Goal: Information Seeking & Learning: Learn about a topic

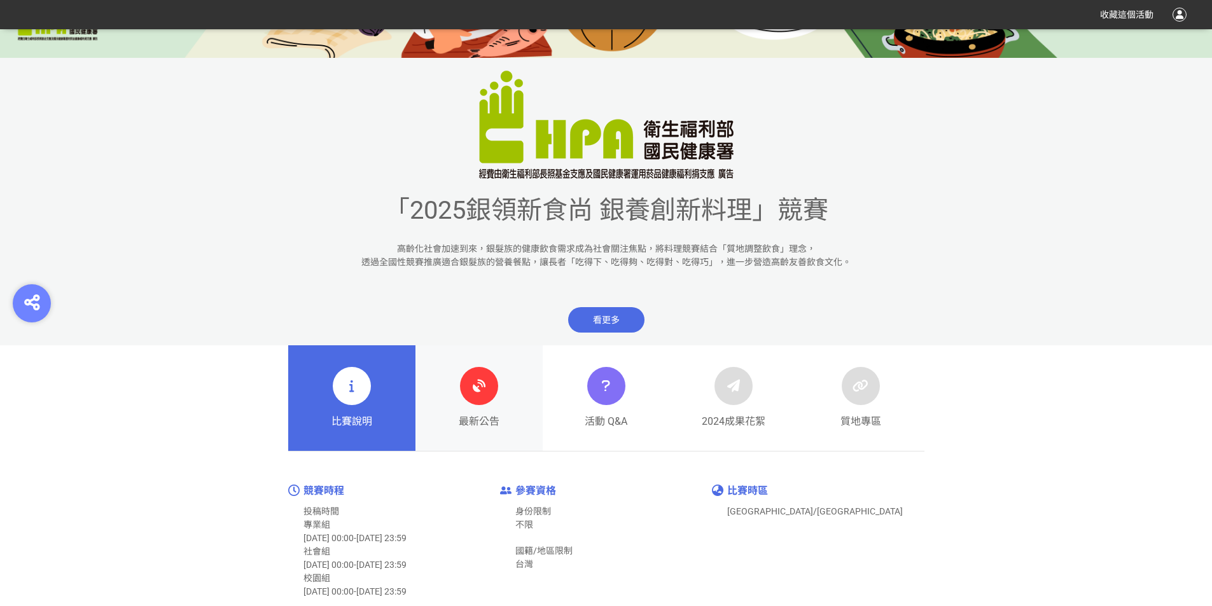
click at [465, 402] on div "最新公告" at bounding box center [479, 398] width 41 height 62
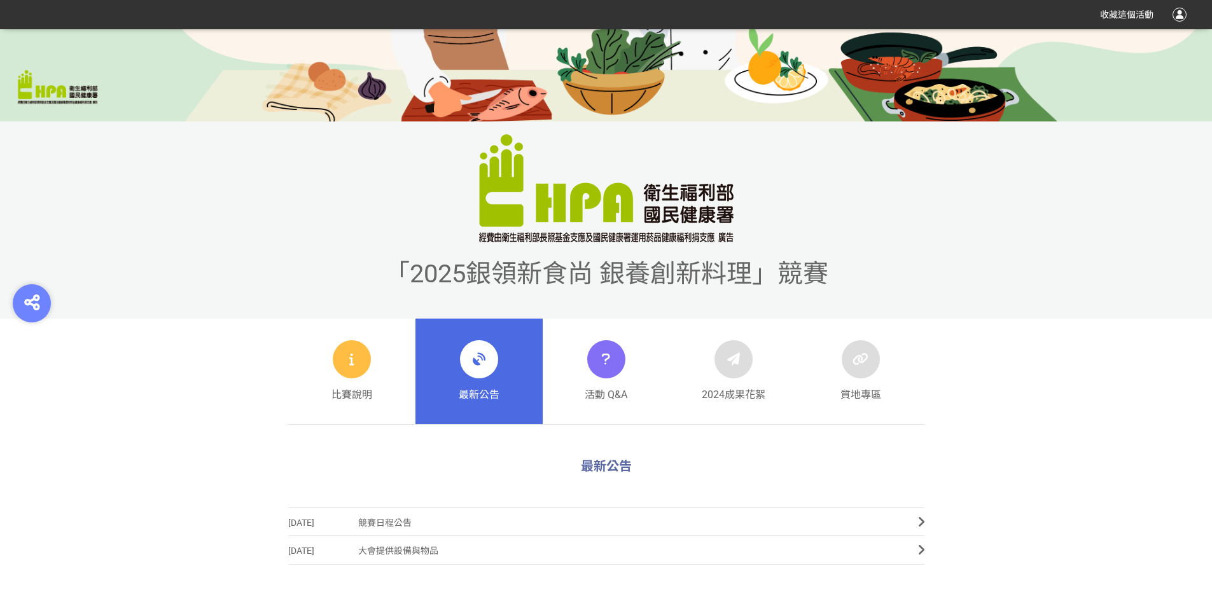
scroll to position [445, 0]
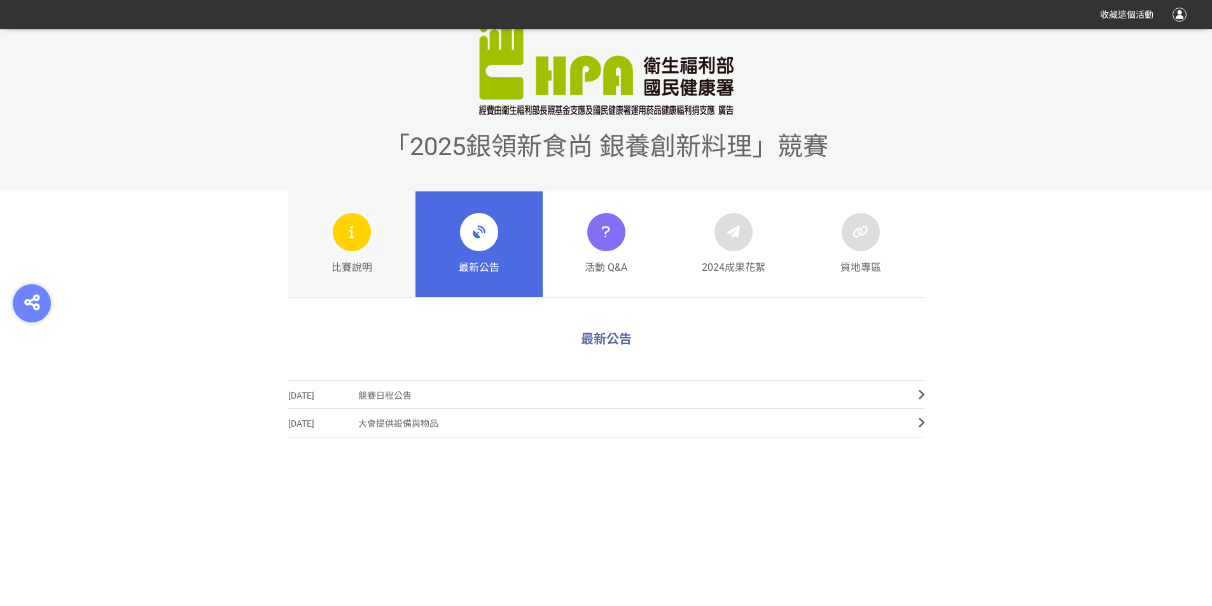
click at [364, 281] on link "比賽說明" at bounding box center [351, 244] width 127 height 106
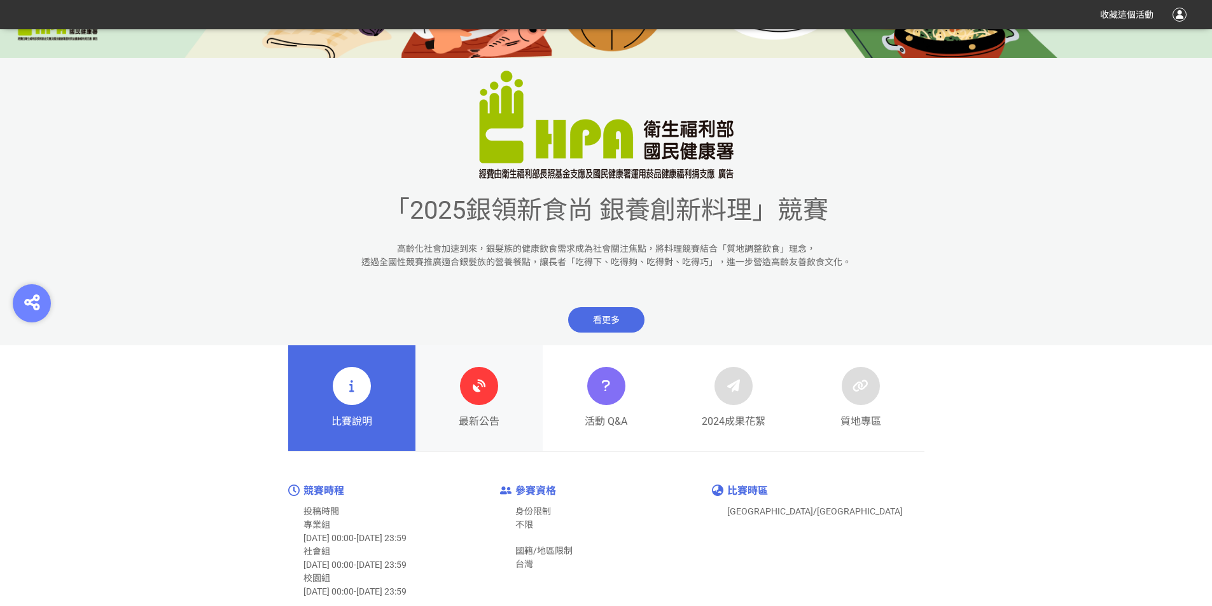
click at [464, 417] on span "最新公告" at bounding box center [479, 421] width 41 height 15
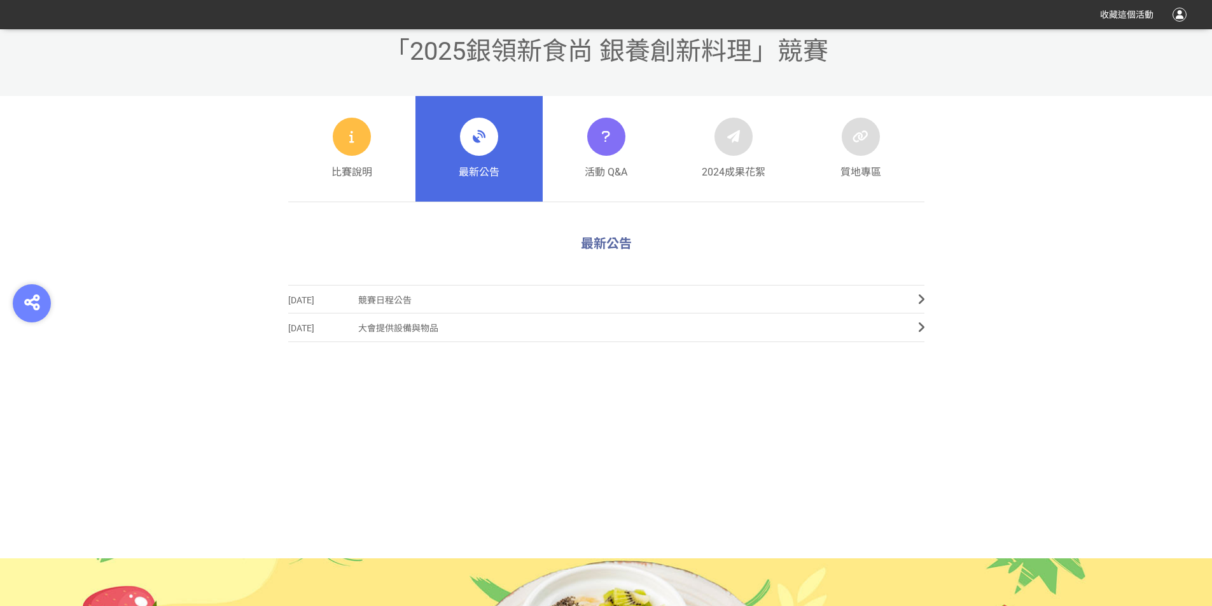
scroll to position [356, 0]
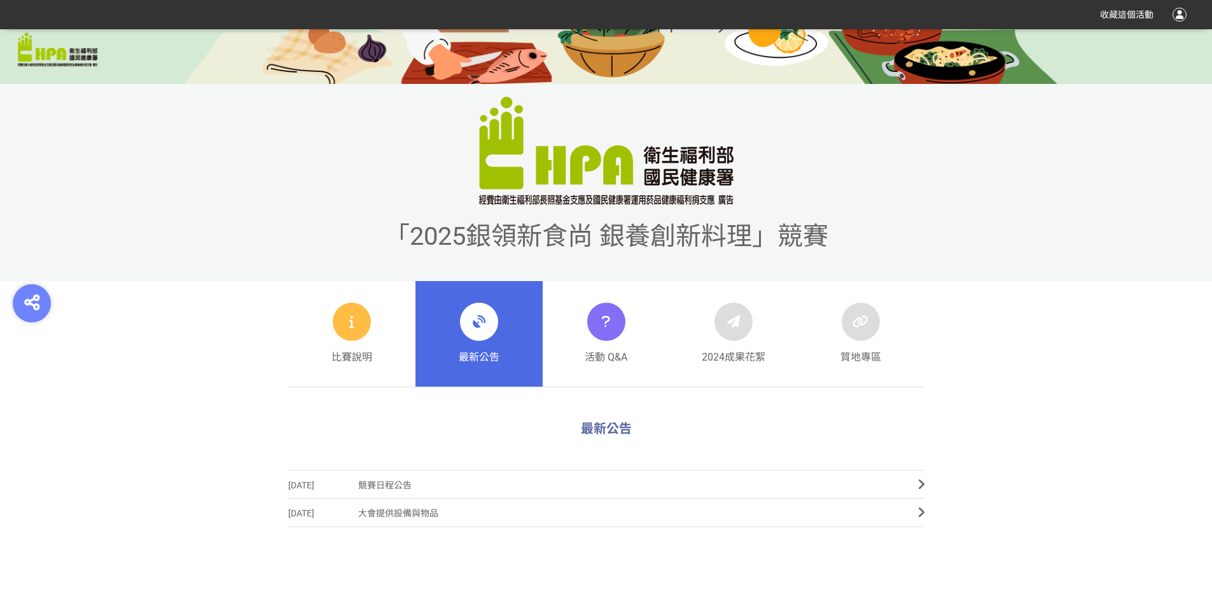
click at [616, 425] on span "最新公告" at bounding box center [606, 428] width 51 height 15
click at [921, 486] on icon at bounding box center [921, 484] width 6 height 13
